Goal: Task Accomplishment & Management: Manage account settings

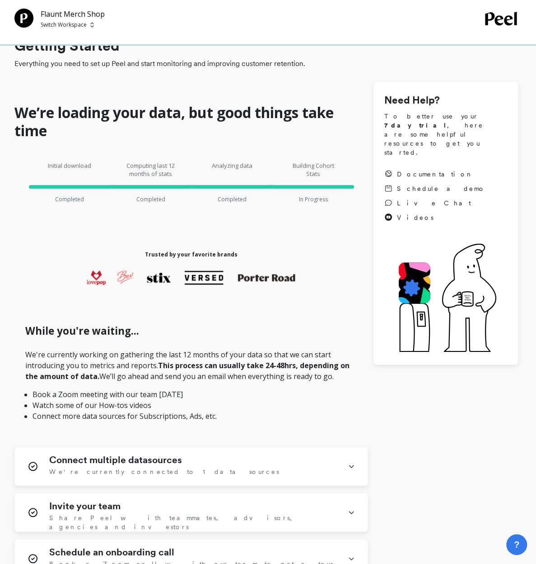
scroll to position [271, 0]
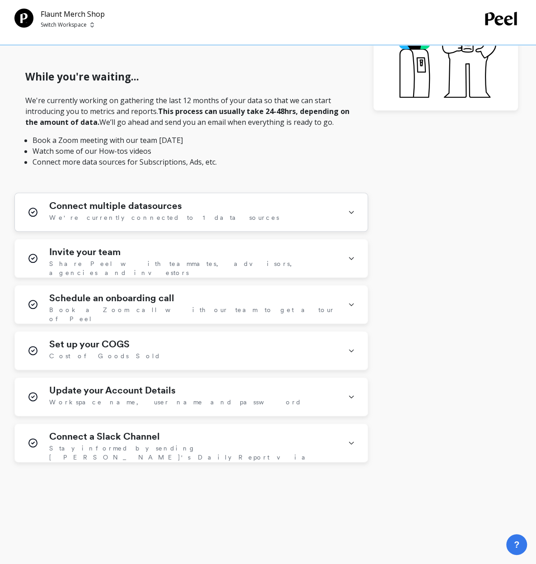
click at [350, 213] on icon at bounding box center [351, 211] width 7 height 23
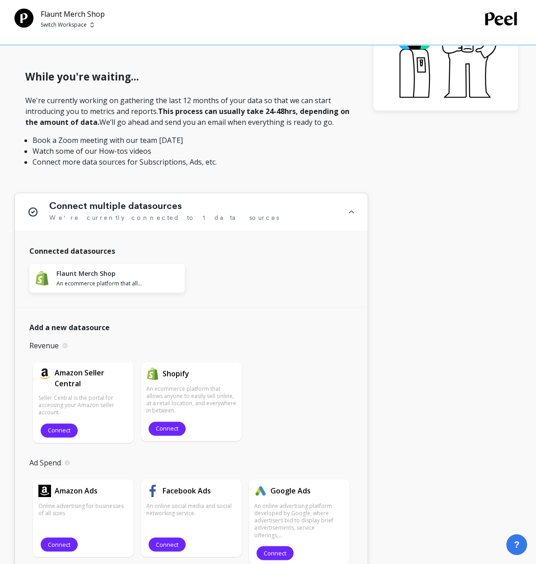
click at [350, 213] on icon at bounding box center [351, 211] width 7 height 23
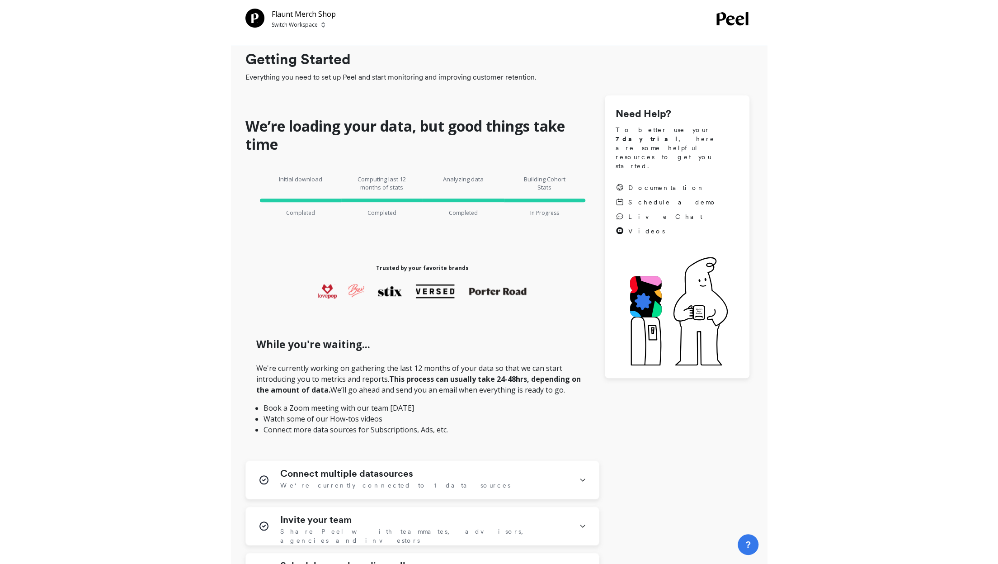
scroll to position [0, 0]
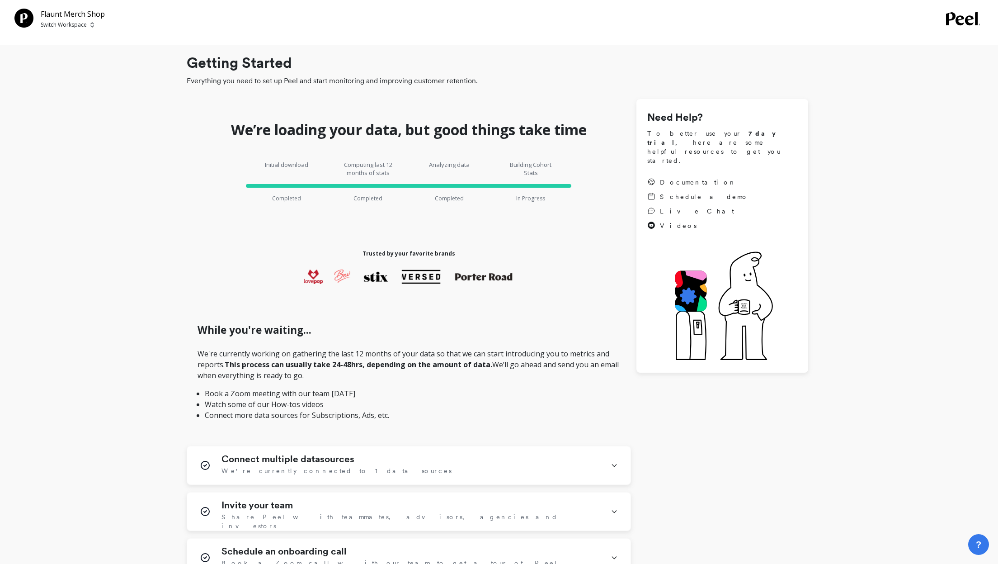
click at [191, 231] on div "We’re loading your data, but good things take time Initial download Completed C…" at bounding box center [409, 407] width 444 height 616
click at [85, 23] on p "Switch Workspace" at bounding box center [64, 24] width 46 height 7
click at [79, 84] on p "flaunt-dev01" at bounding box center [83, 85] width 37 height 9
